Goal: Transaction & Acquisition: Purchase product/service

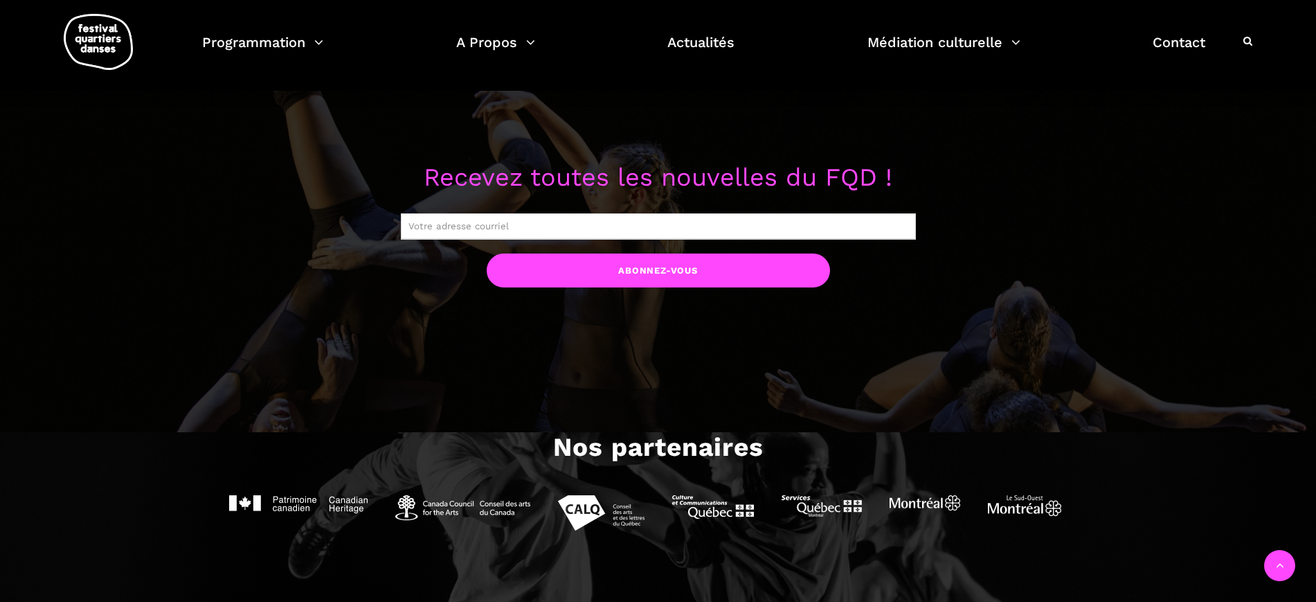
scroll to position [1557, 0]
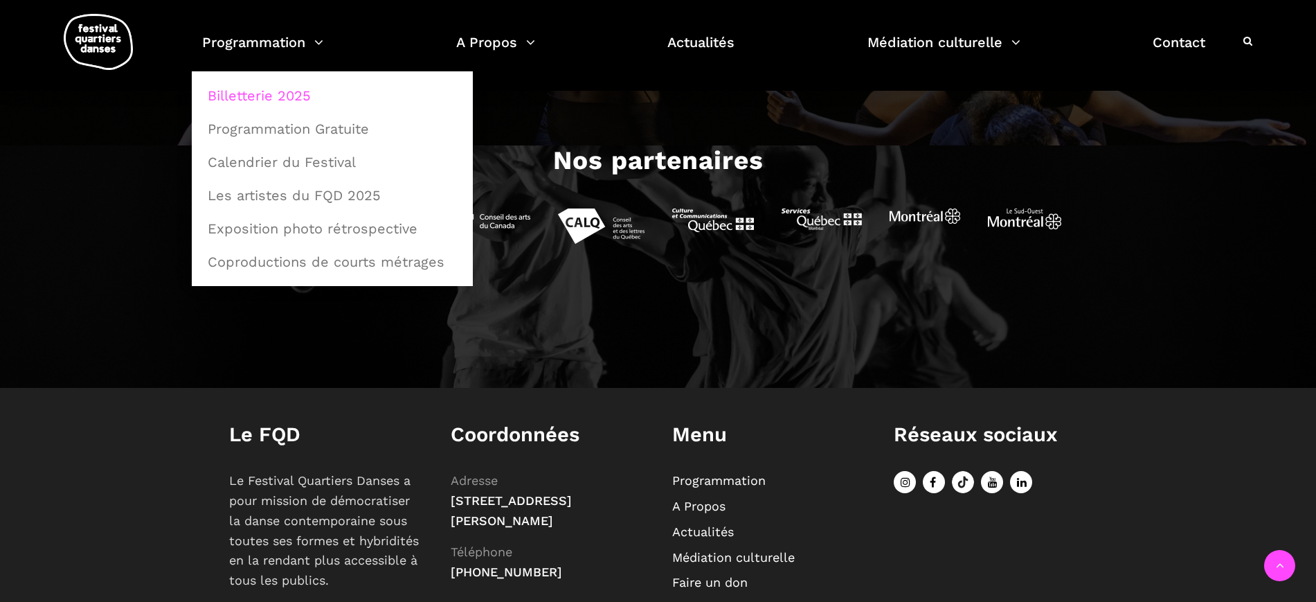
click at [275, 102] on link "Billetterie 2025" at bounding box center [332, 96] width 266 height 32
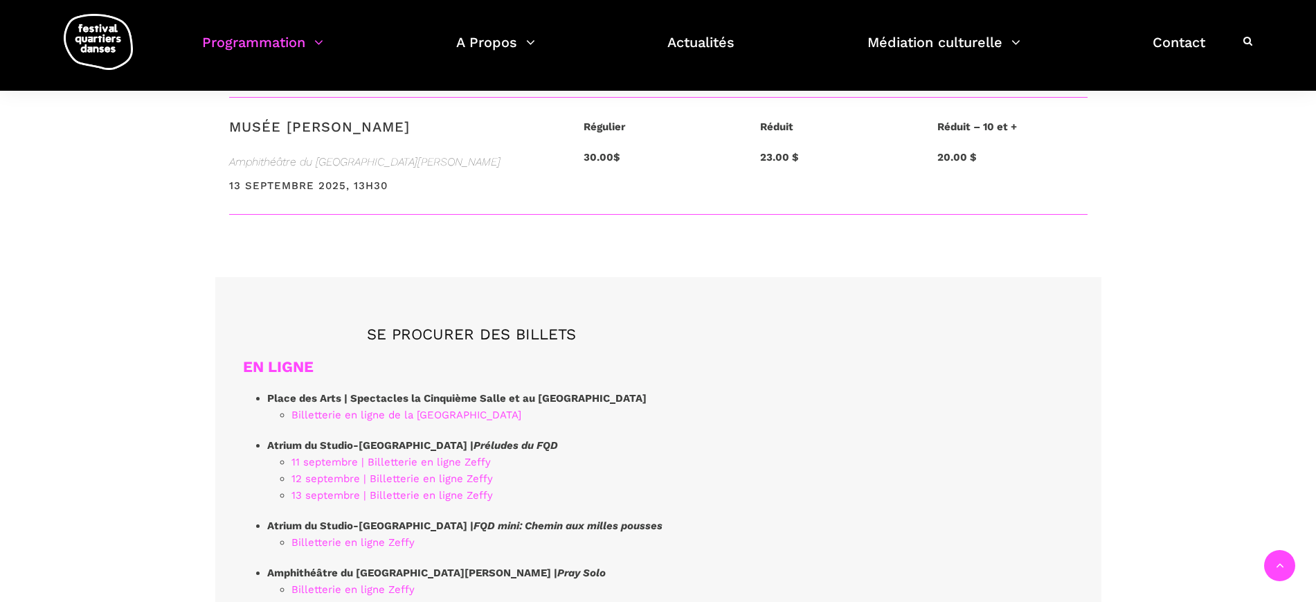
scroll to position [3548, 0]
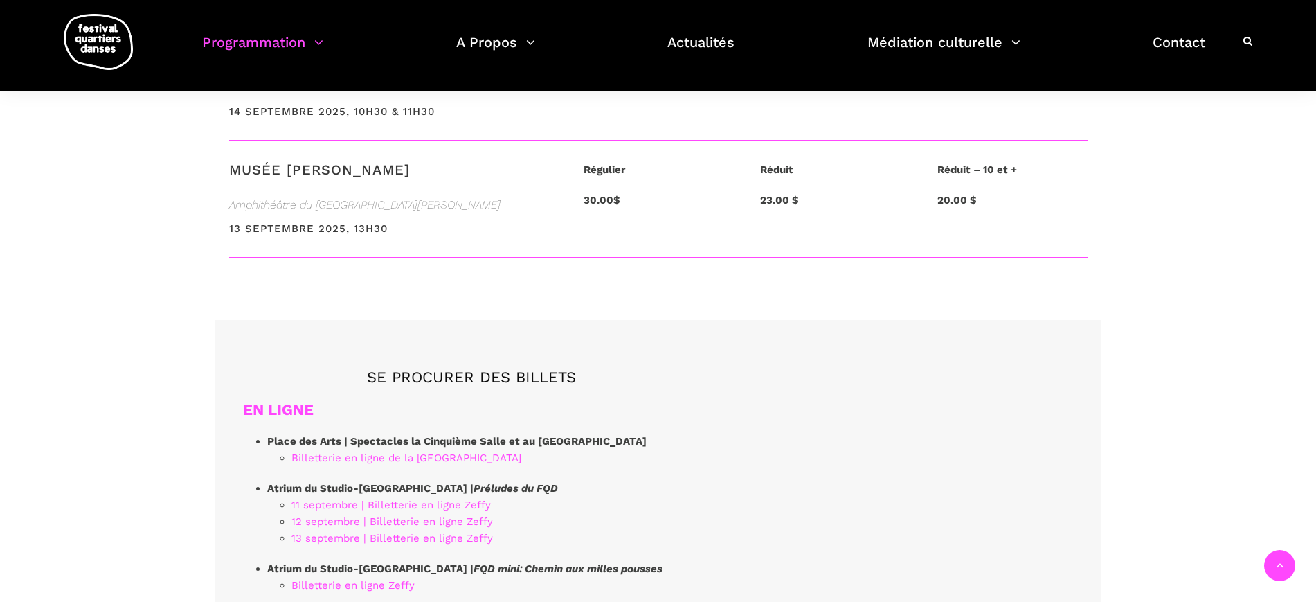
click at [516, 368] on h5 "SE PROCURER DES BILLETS" at bounding box center [472, 377] width 458 height 18
click at [619, 435] on strong "Place des Arts | Spectacles la Cinquième Salle et au [GEOGRAPHIC_DATA]" at bounding box center [456, 441] width 379 height 12
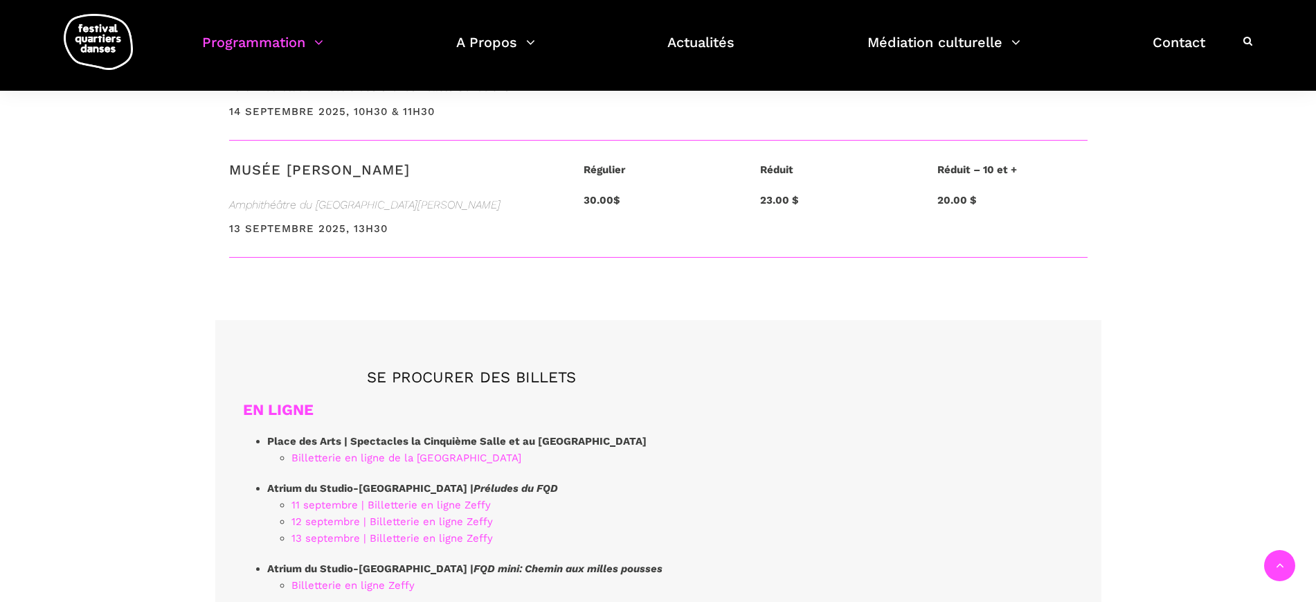
click at [646, 435] on strong "Place des Arts | Spectacles la Cinquième Salle et au [GEOGRAPHIC_DATA]" at bounding box center [456, 441] width 379 height 12
drag, startPoint x: 627, startPoint y: 345, endPoint x: 561, endPoint y: 312, distance: 73.7
click at [625, 435] on strong "Place des Arts | Spectacles la Cinquième Salle et au [GEOGRAPHIC_DATA]" at bounding box center [456, 441] width 379 height 12
drag, startPoint x: 531, startPoint y: 293, endPoint x: 525, endPoint y: 288, distance: 8.3
click at [531, 368] on h5 "SE PROCURER DES BILLETS" at bounding box center [472, 377] width 458 height 18
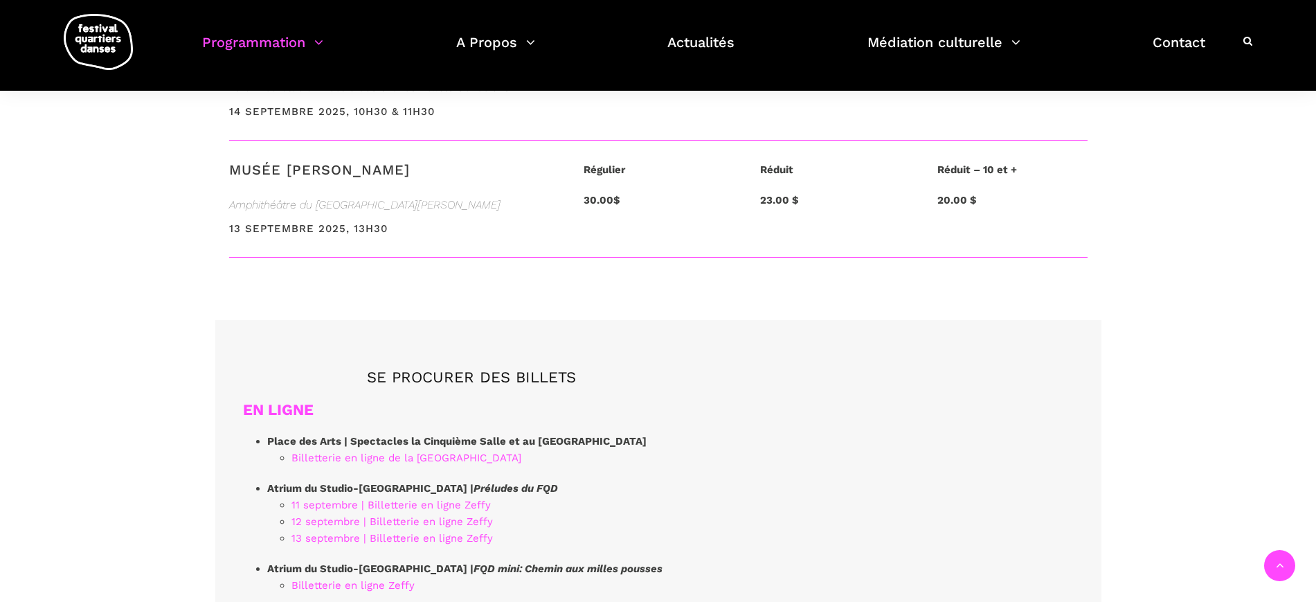
click at [525, 368] on h5 "SE PROCURER DES BILLETS" at bounding box center [472, 377] width 458 height 18
click at [527, 368] on h5 "SE PROCURER DES BILLETS" at bounding box center [472, 377] width 458 height 18
click at [493, 368] on h5 "SE PROCURER DES BILLETS" at bounding box center [472, 377] width 458 height 18
drag, startPoint x: 482, startPoint y: 290, endPoint x: 473, endPoint y: 287, distance: 10.1
click at [478, 368] on h5 "SE PROCURER DES BILLETS" at bounding box center [472, 377] width 458 height 18
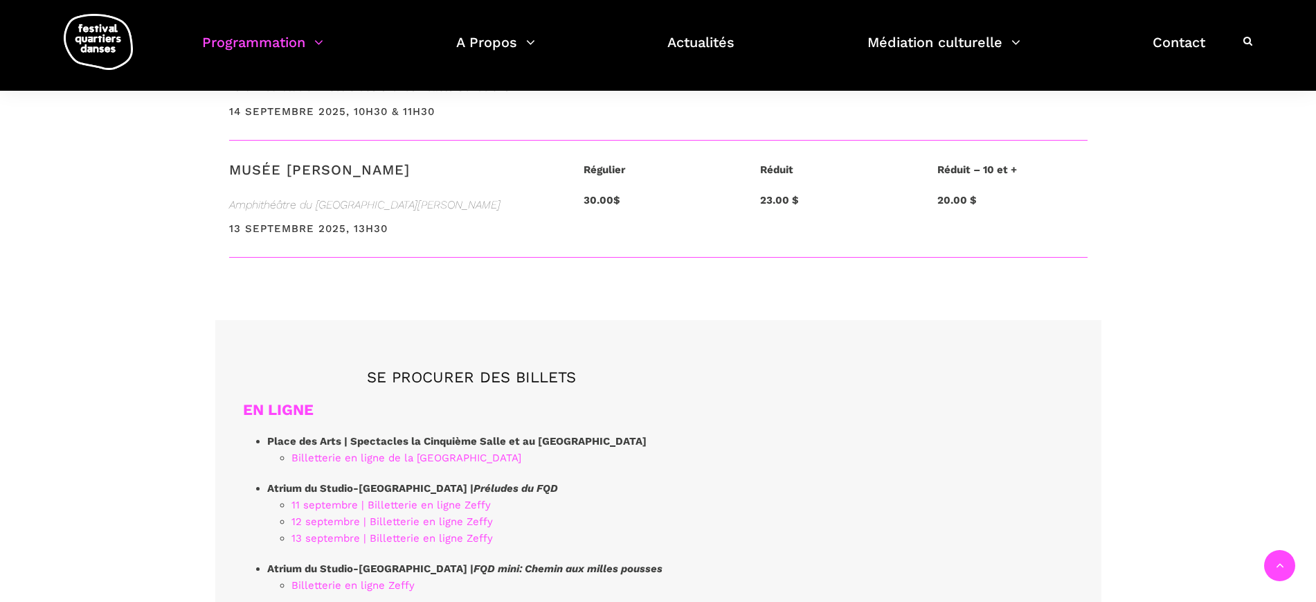
click at [439, 368] on h5 "SE PROCURER DES BILLETS" at bounding box center [472, 377] width 458 height 18
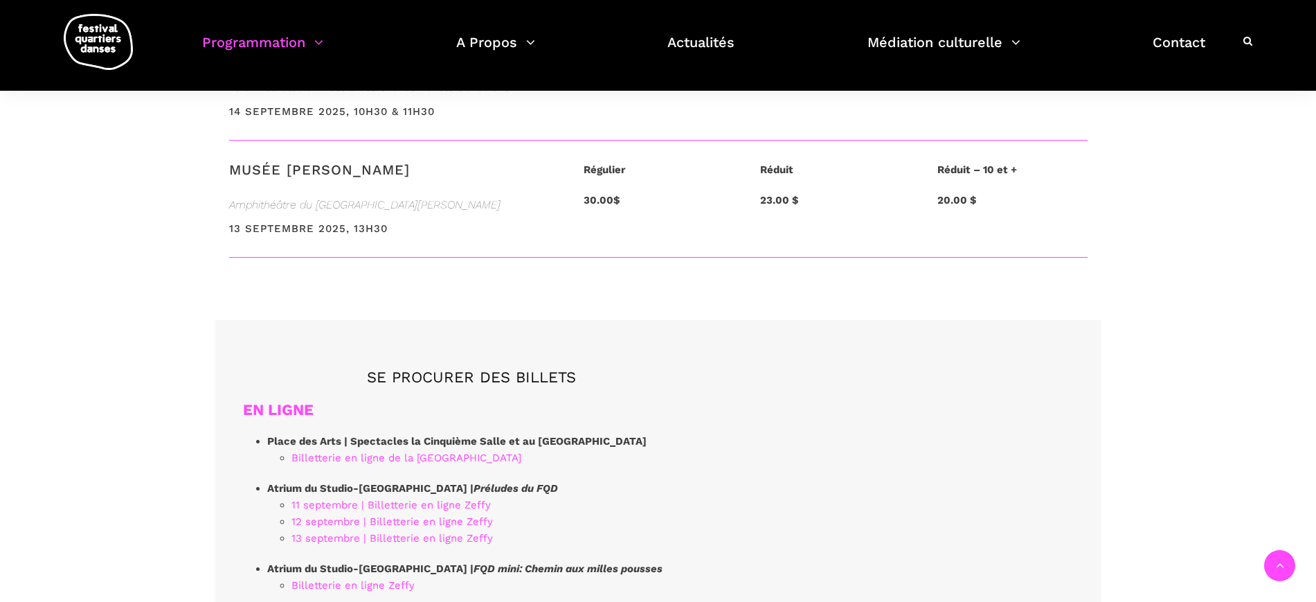
click at [599, 194] on strong "30.00$" at bounding box center [602, 200] width 37 height 12
click at [598, 194] on strong "30.00$" at bounding box center [602, 200] width 37 height 12
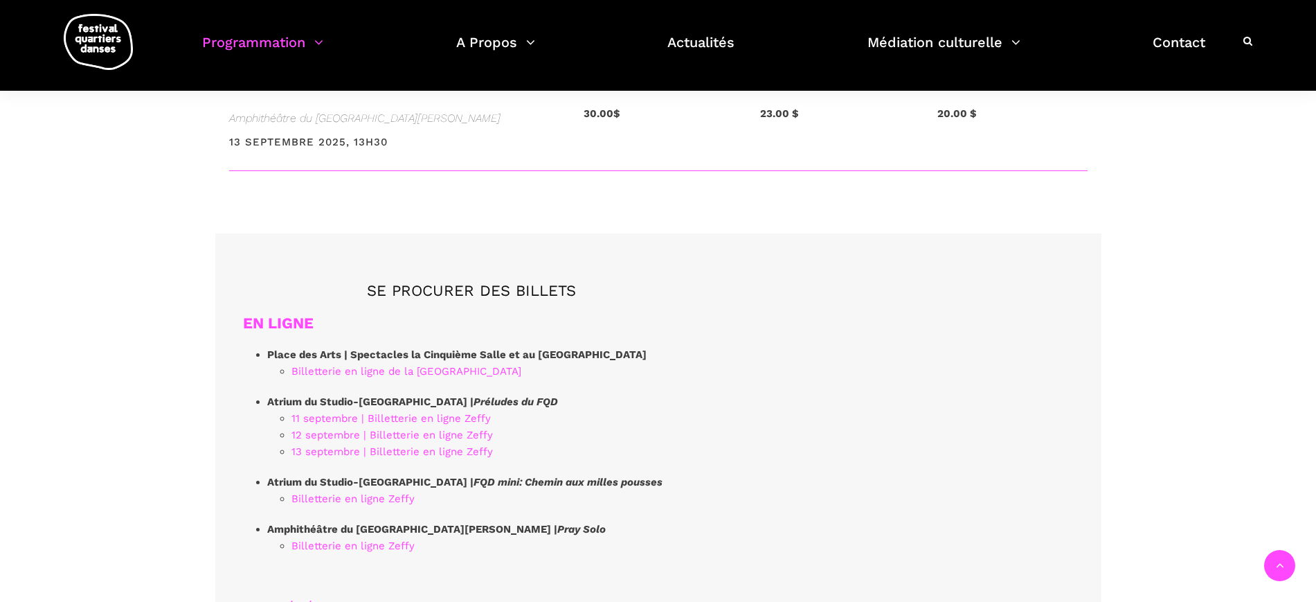
scroll to position [3461, 0]
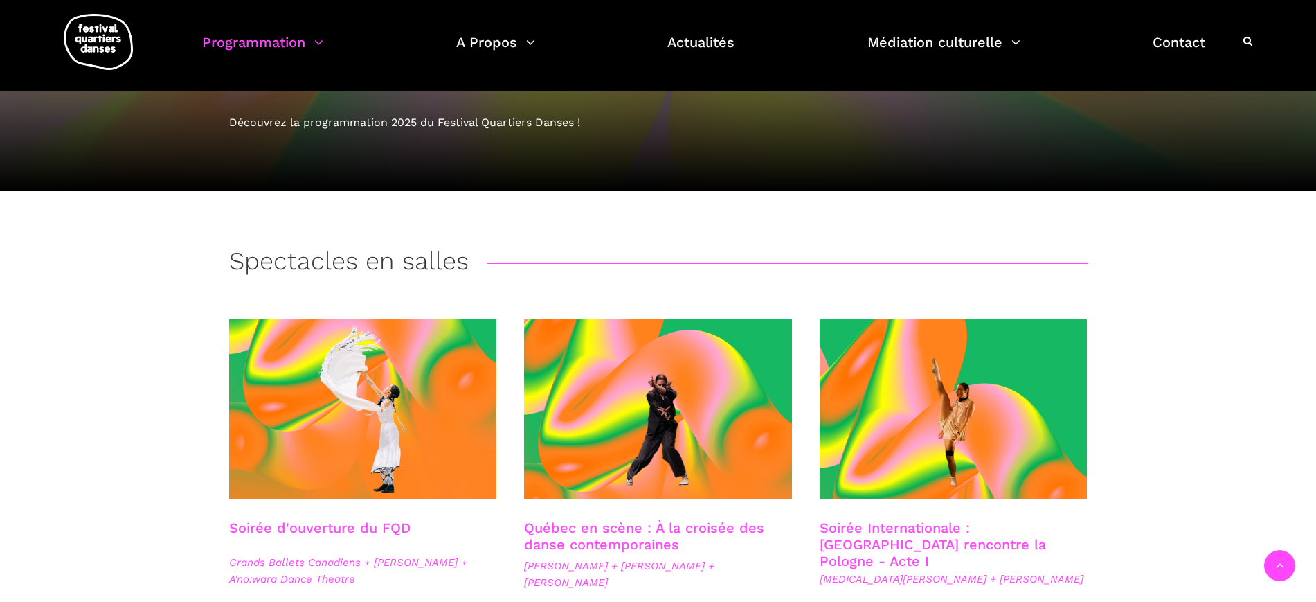
scroll to position [0, 0]
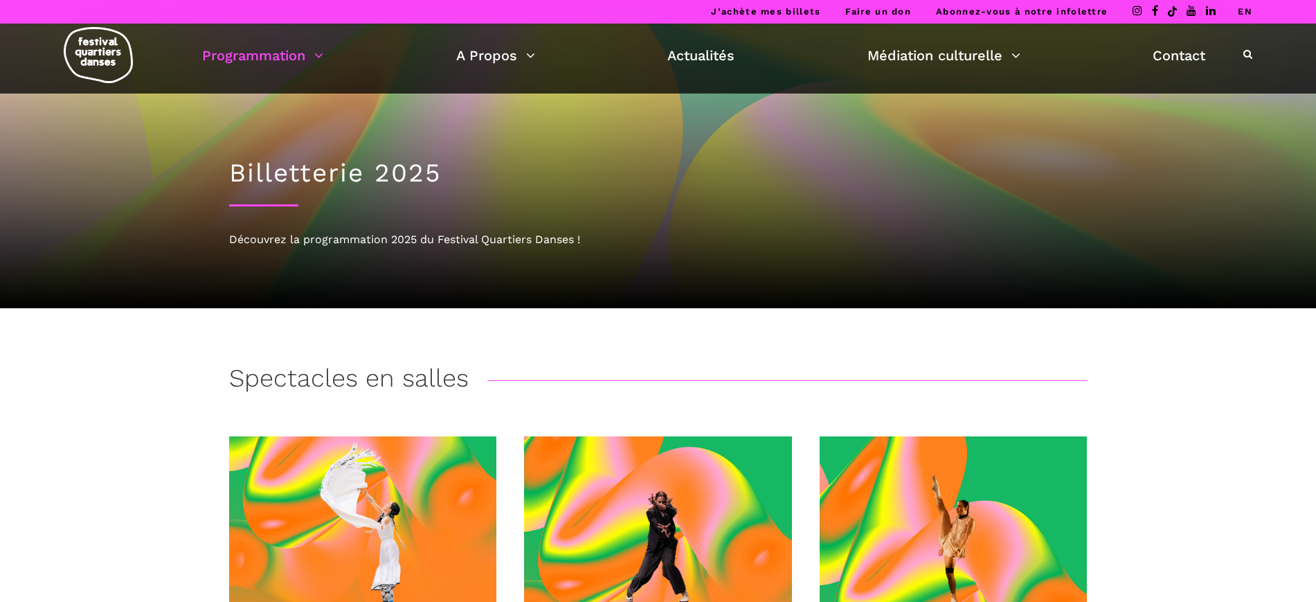
click at [310, 379] on h3 "Spectacles en salles" at bounding box center [349, 380] width 240 height 35
